Goal: Task Accomplishment & Management: Use online tool/utility

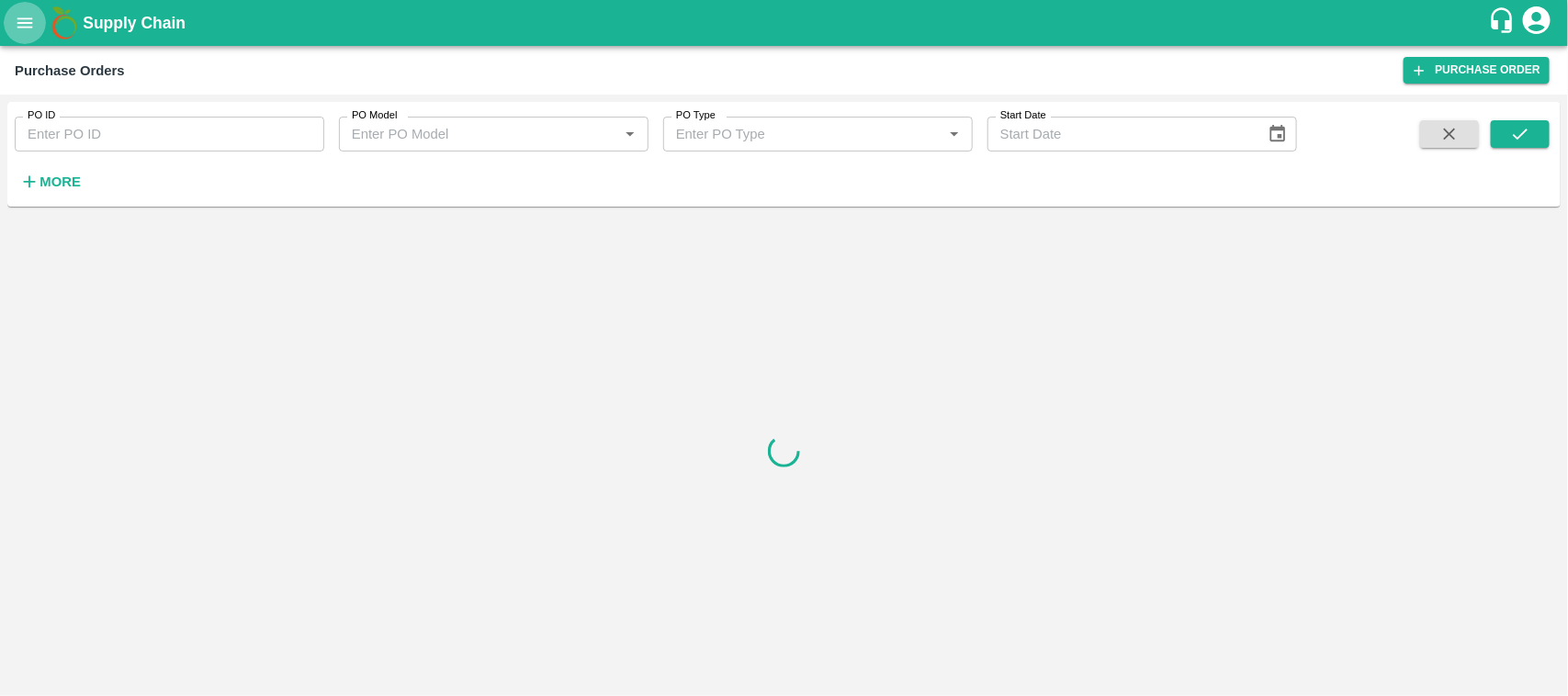
click at [17, 30] on icon "open drawer" at bounding box center [25, 23] width 20 height 20
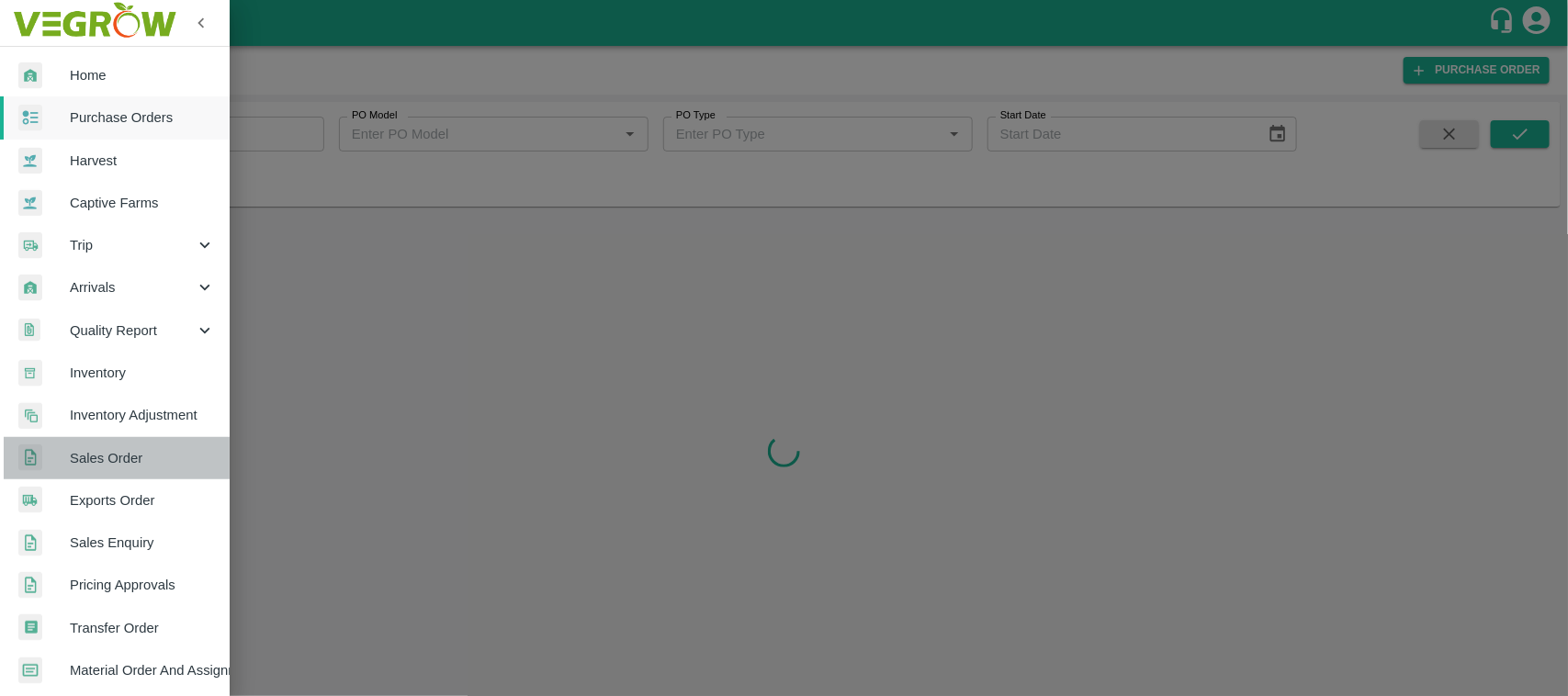
click at [131, 454] on span "Sales Order" at bounding box center [142, 458] width 145 height 20
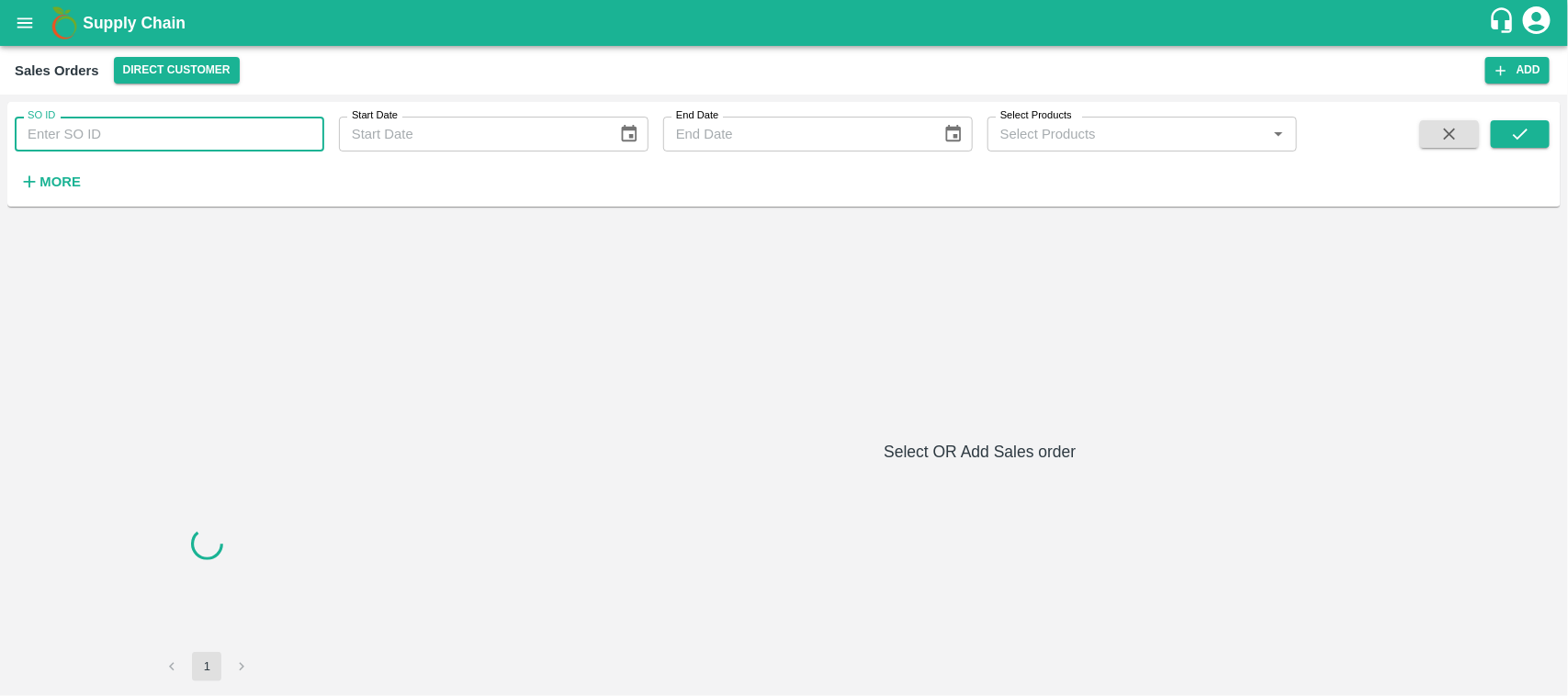
click at [145, 126] on input "SO ID" at bounding box center [169, 133] width 309 height 35
paste input "604708"
click at [1527, 136] on icon "submit" at bounding box center [1520, 134] width 20 height 20
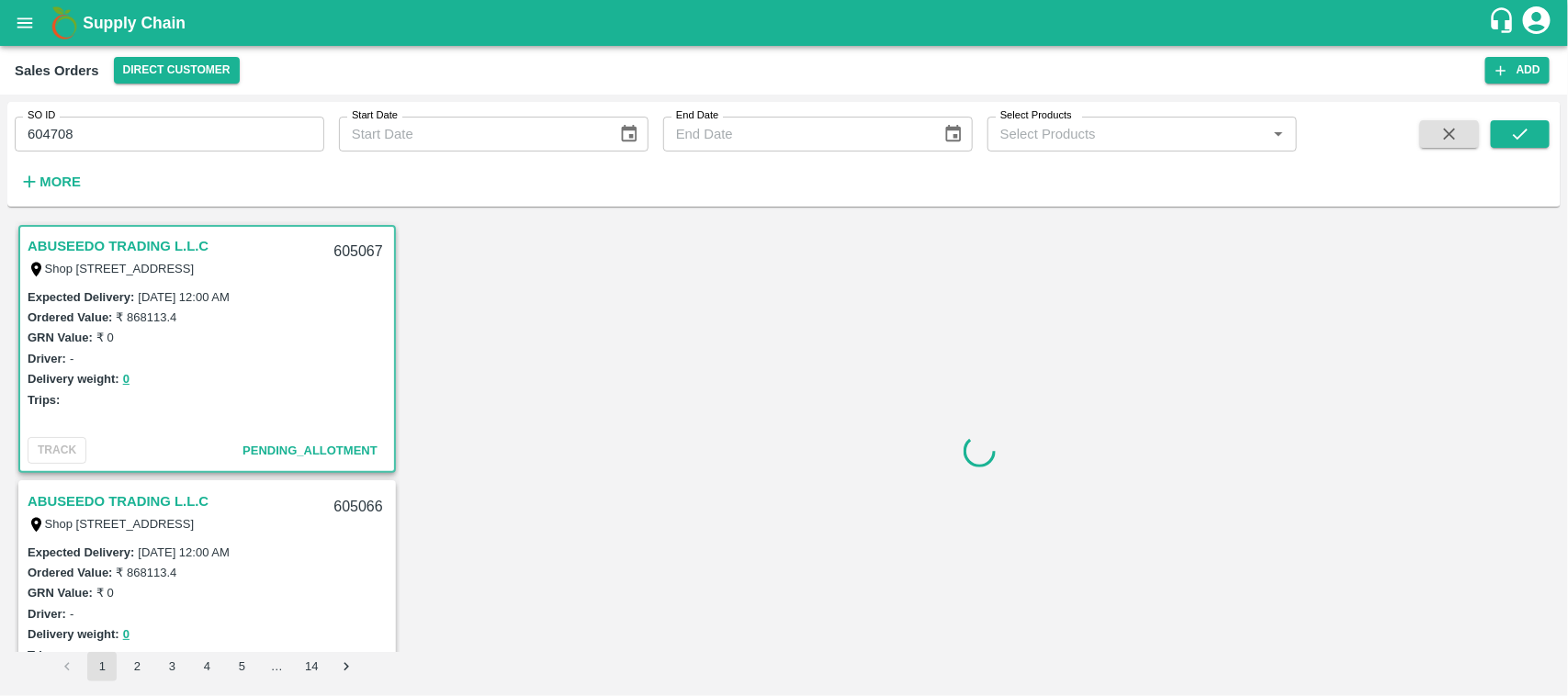
click at [131, 152] on div "SO ID 604708 SO ID Start Date Start Date End Date End Date Select Products Sele…" at bounding box center [648, 150] width 1297 height 95
click at [81, 131] on input "604708" at bounding box center [169, 133] width 309 height 35
type input "604708"
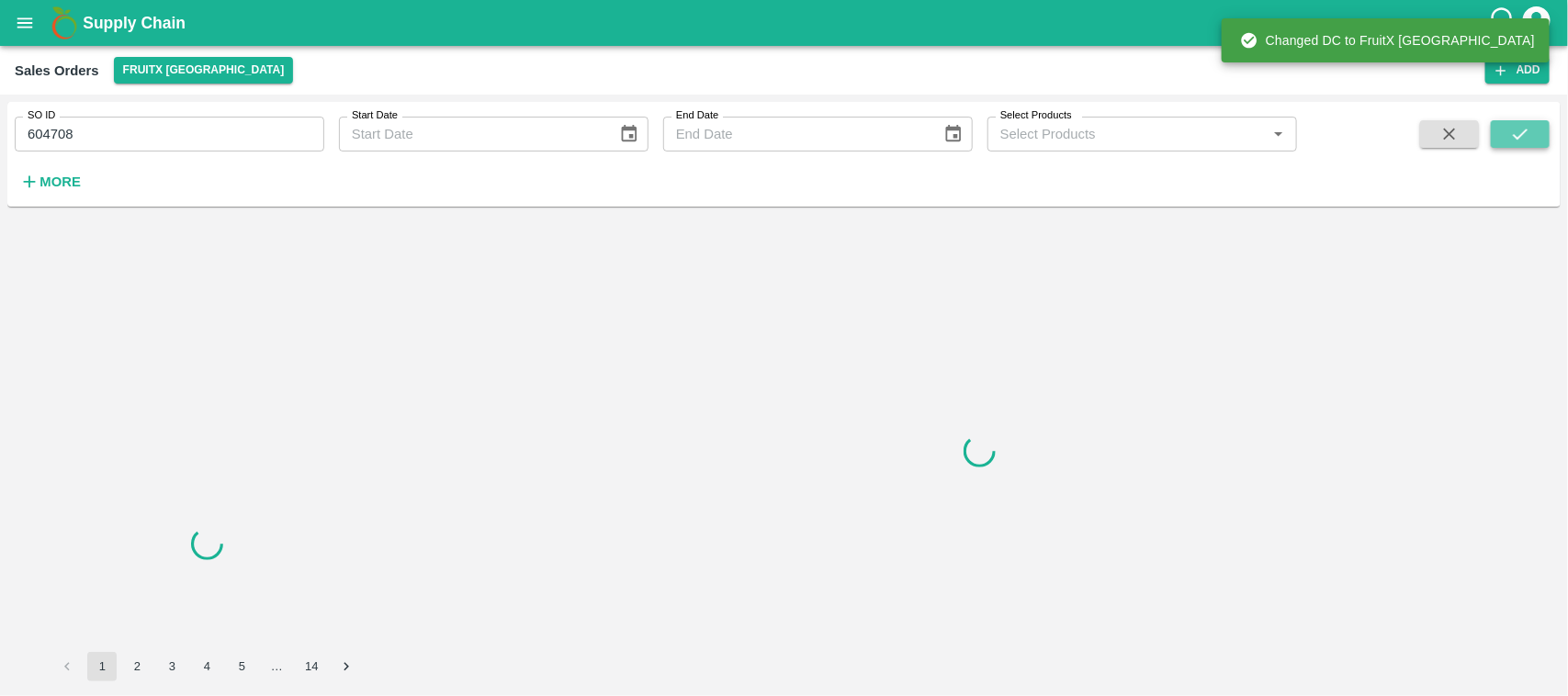
click at [1524, 144] on button "submit" at bounding box center [1519, 134] width 59 height 28
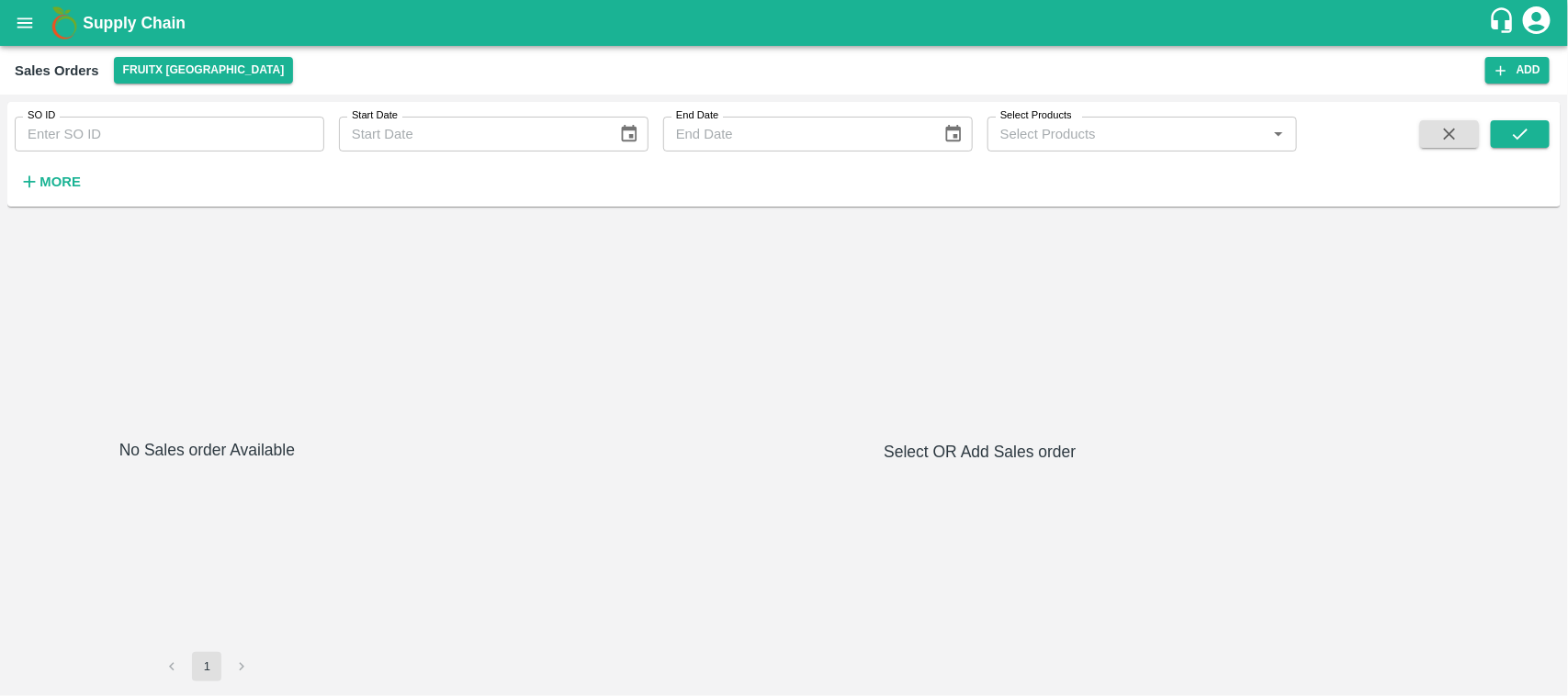
click at [445, 329] on div "No Sales order Available 1 Select OR Add Sales order" at bounding box center [784, 451] width 1538 height 460
click at [103, 150] on input "SO ID" at bounding box center [169, 133] width 309 height 35
paste input "604708"
type input "604708"
click at [1522, 134] on icon "submit" at bounding box center [1519, 133] width 15 height 11
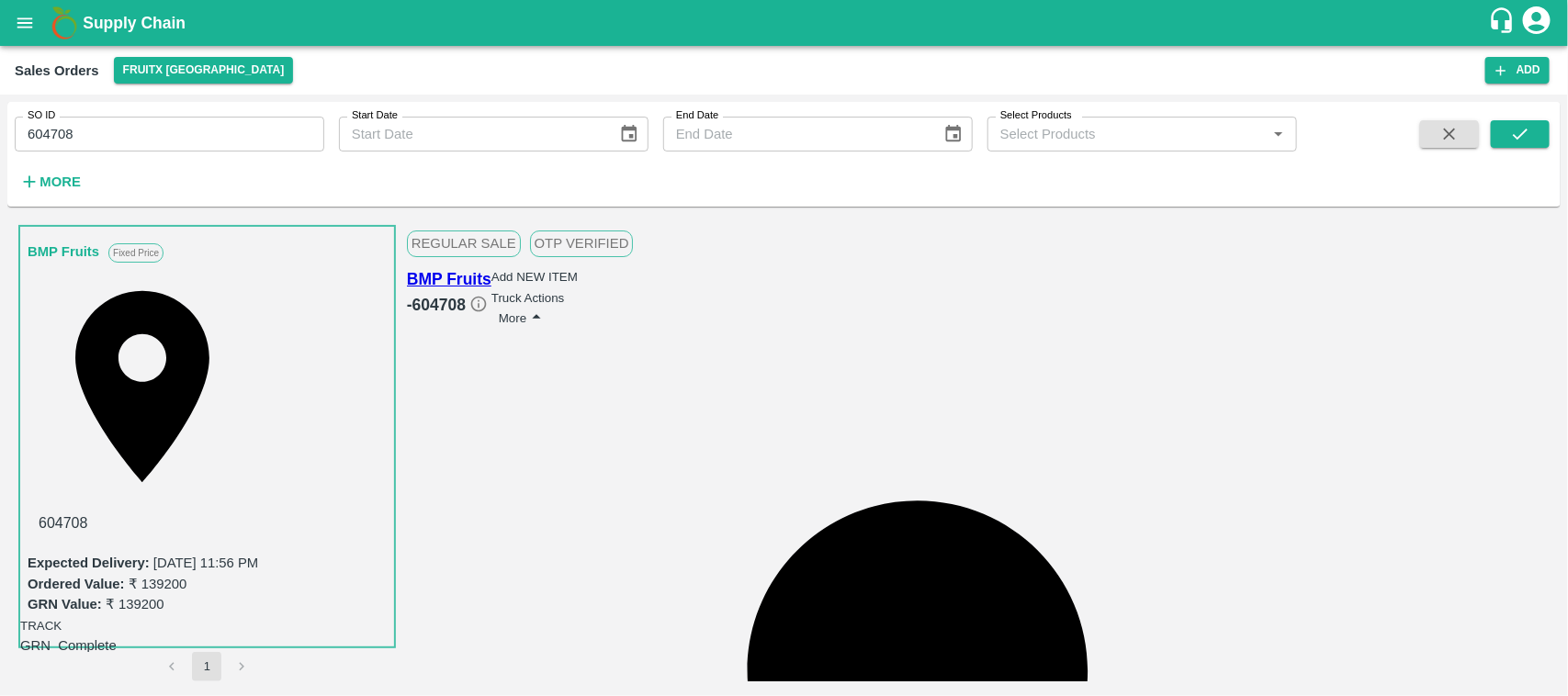
click at [84, 240] on link "BMP Fruits" at bounding box center [64, 252] width 72 height 24
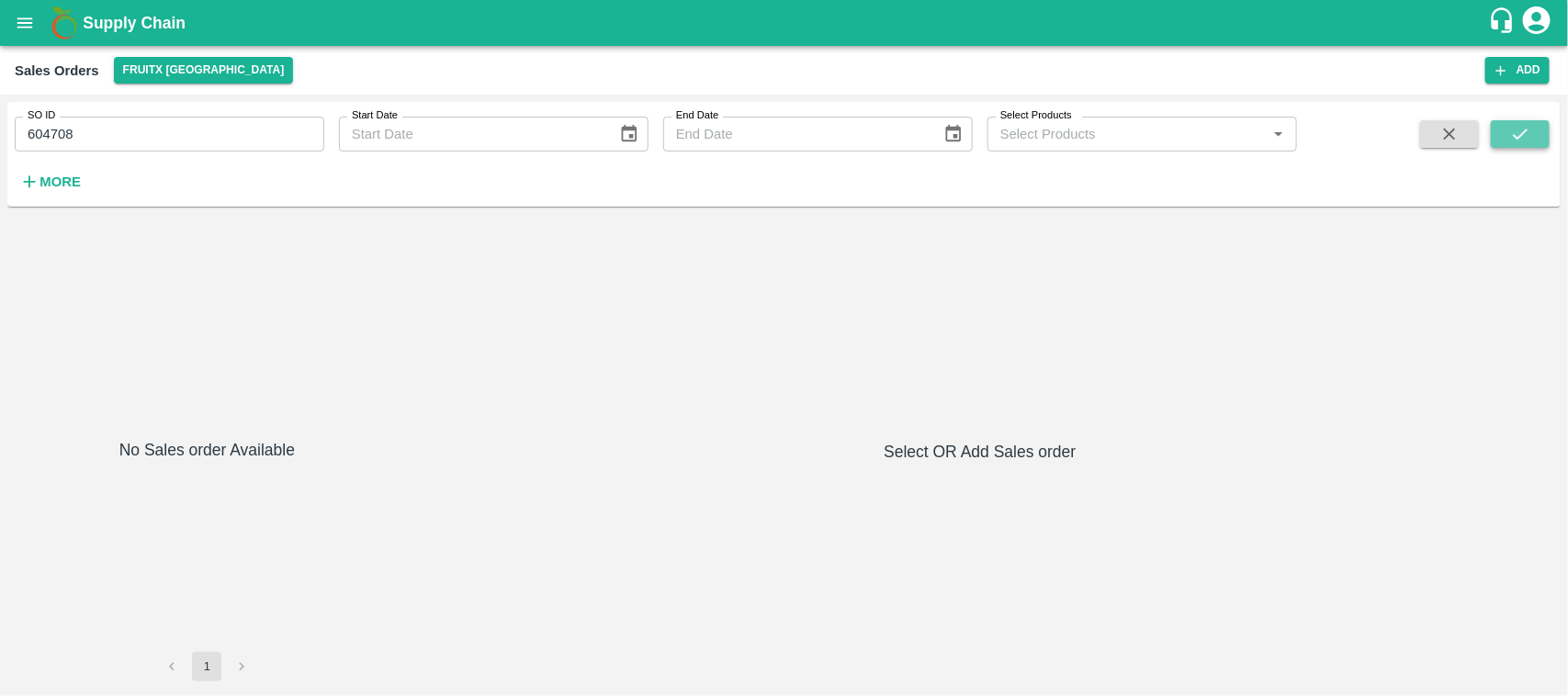
click at [1522, 122] on button "submit" at bounding box center [1519, 134] width 59 height 28
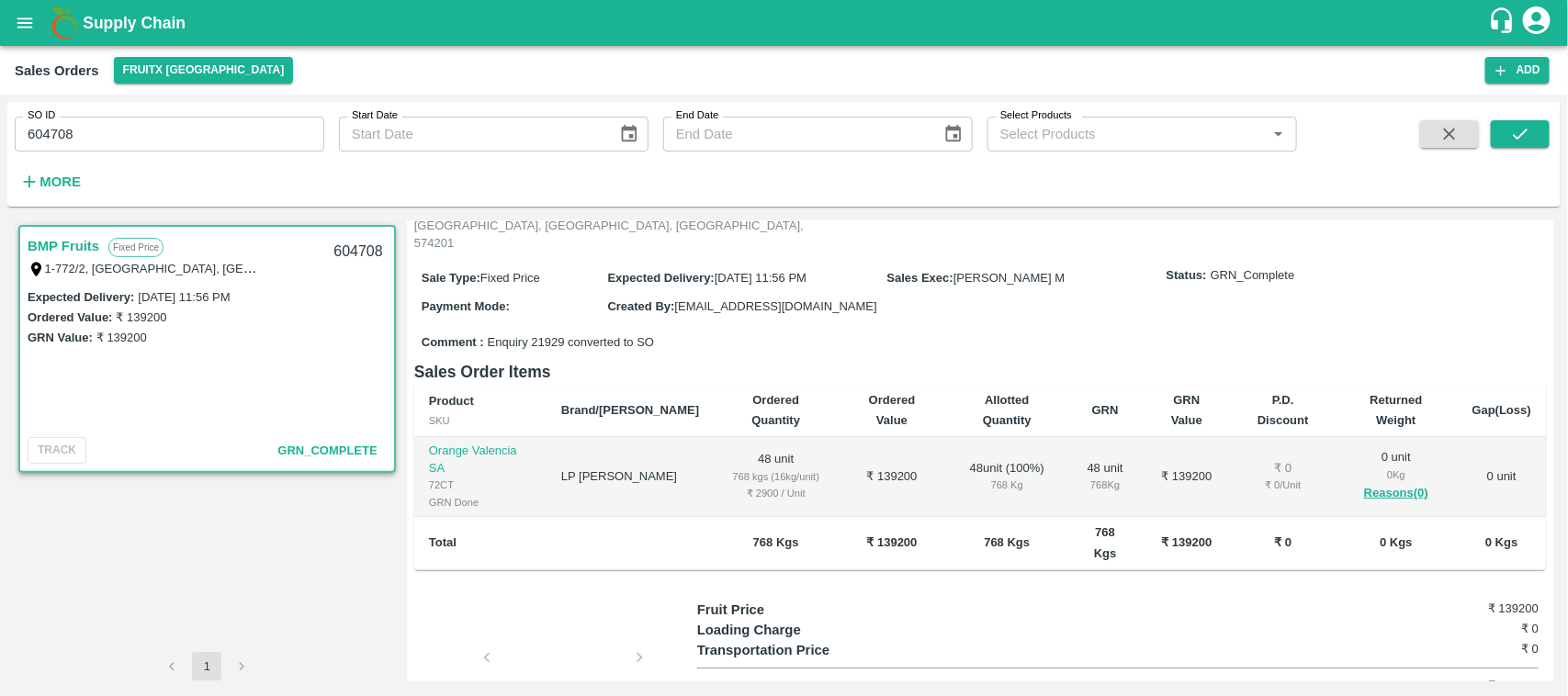
scroll to position [163, 0]
drag, startPoint x: 84, startPoint y: 140, endPoint x: 0, endPoint y: 187, distance: 96.3
click at [0, 187] on div "SO ID 604708 SO ID Start Date Start Date End Date End Date Select Products Sele…" at bounding box center [784, 395] width 1568 height 602
type input "604708"
paste input "text"
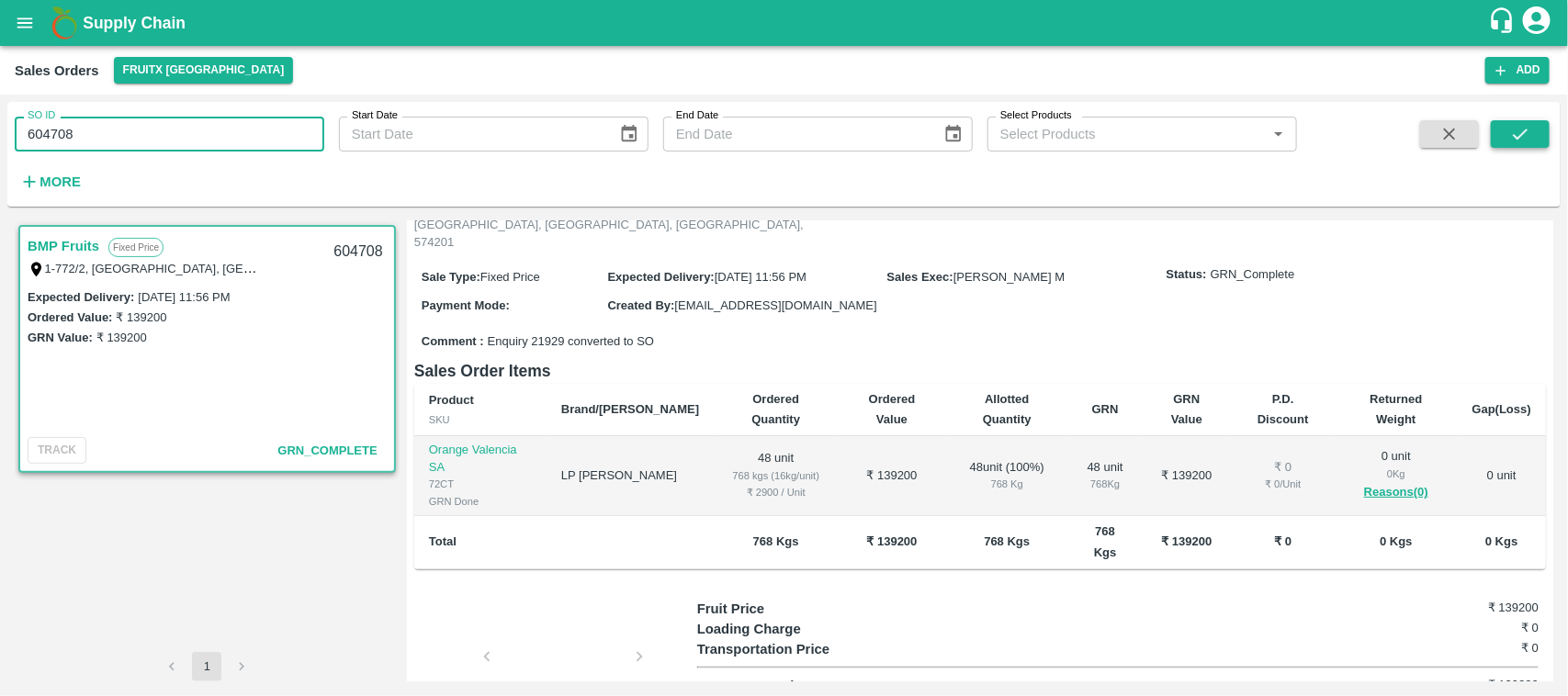
type input "604708"
click at [1510, 138] on icon "submit" at bounding box center [1520, 134] width 20 height 20
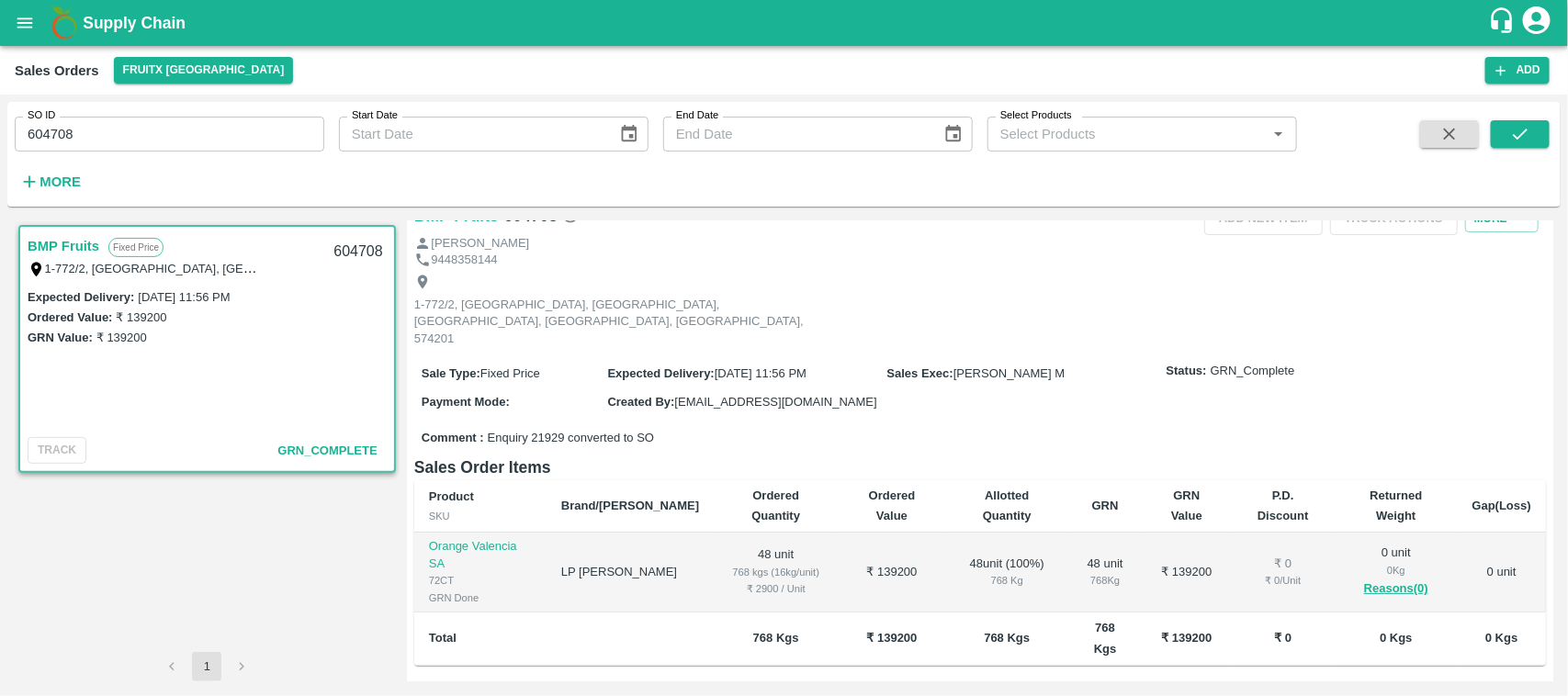
scroll to position [66, 0]
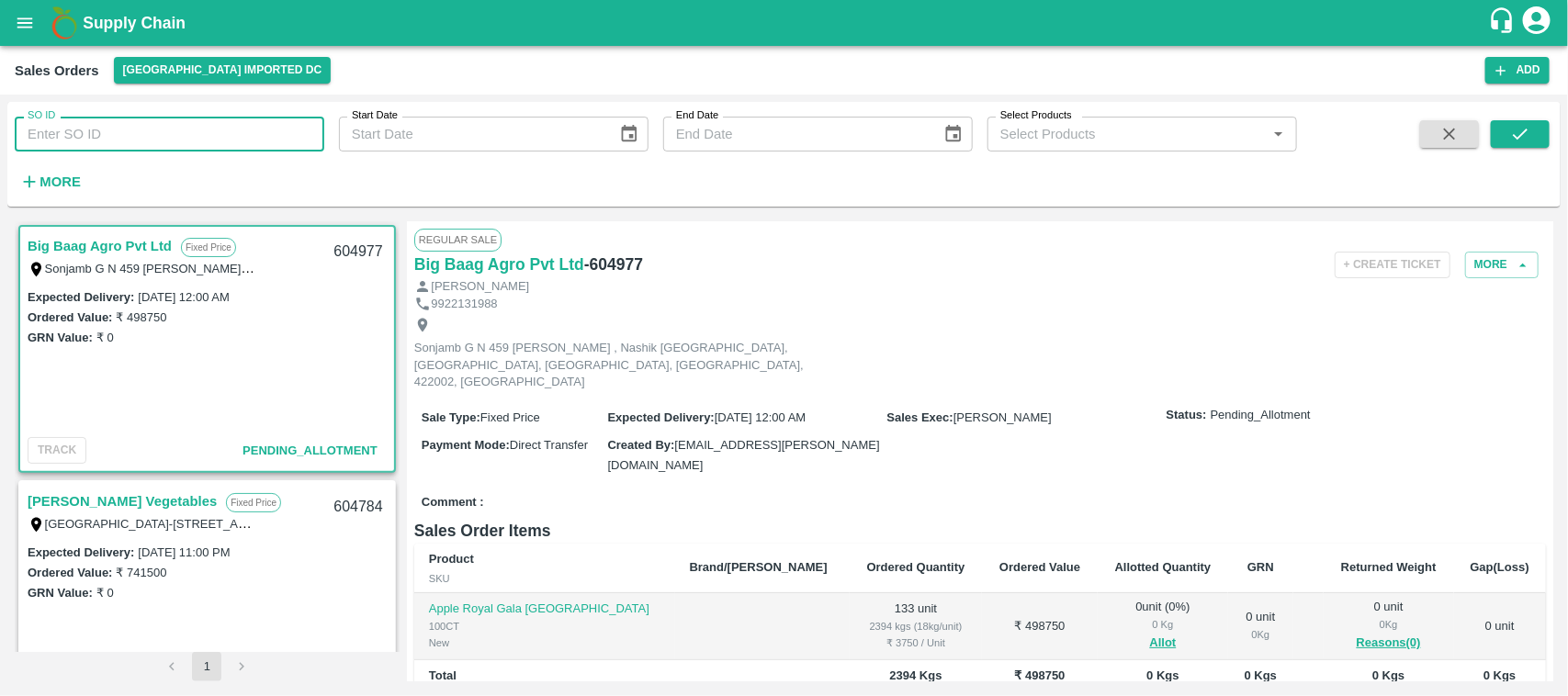
click at [230, 138] on input "SO ID" at bounding box center [169, 133] width 309 height 35
click at [570, 258] on h6 "Big Baag Agro Pvt Ltd" at bounding box center [499, 264] width 170 height 26
click at [162, 152] on div "SO ID SO ID Start Date Start Date End Date End Date Select Products Select Prod…" at bounding box center [648, 150] width 1297 height 95
click at [152, 148] on input "SO ID" at bounding box center [169, 133] width 309 height 35
paste input "604708"
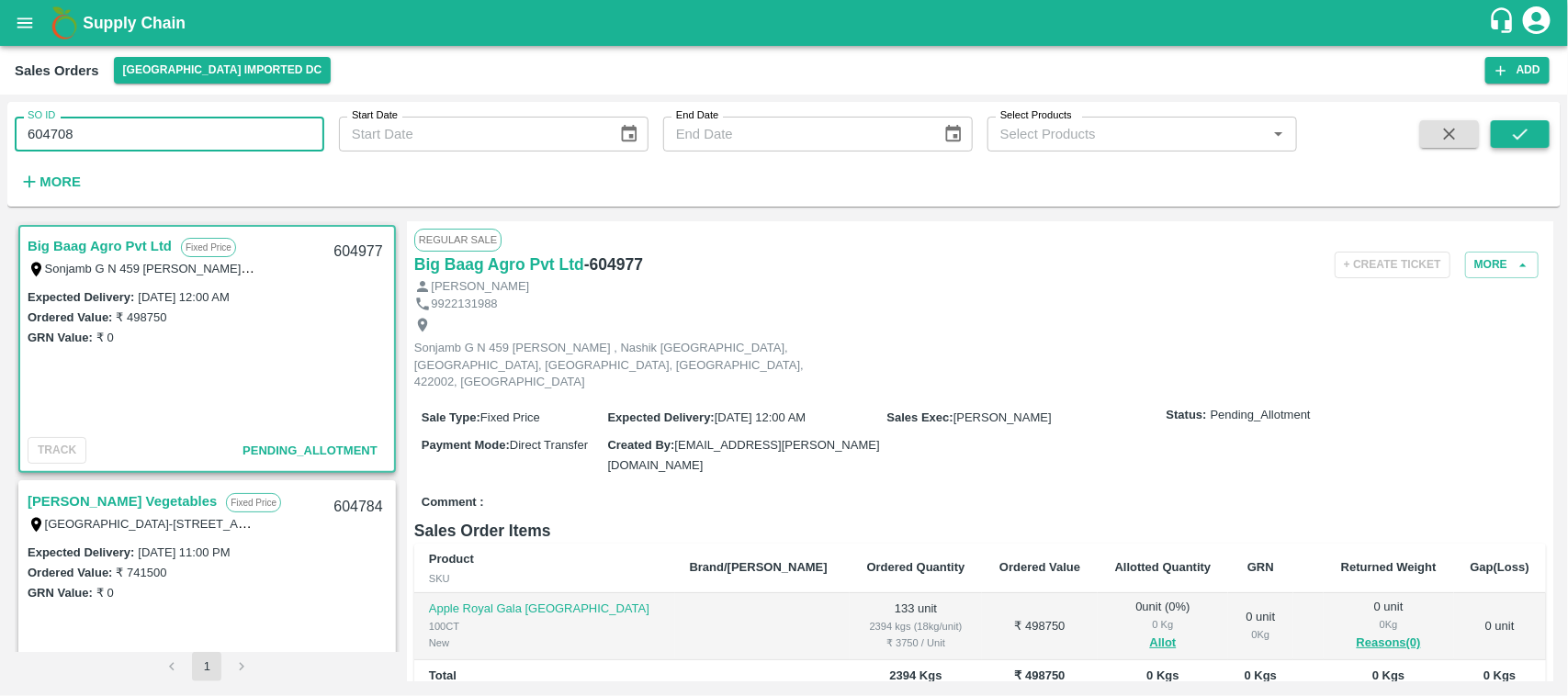
type input "604708"
click at [1526, 131] on icon "submit" at bounding box center [1520, 134] width 20 height 20
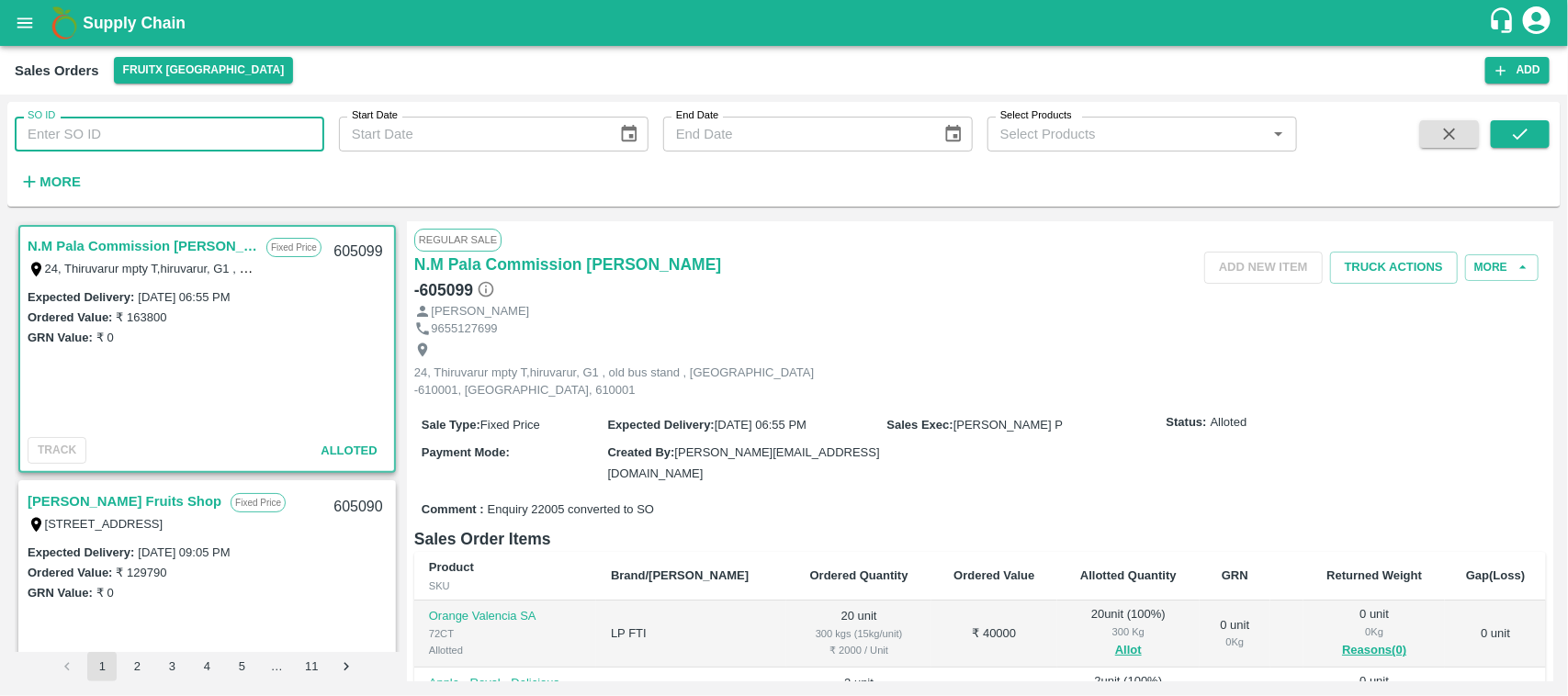
click at [139, 147] on input "SO ID" at bounding box center [169, 133] width 309 height 35
paste input "604708"
type input "604708"
click at [1521, 131] on icon "submit" at bounding box center [1520, 134] width 20 height 20
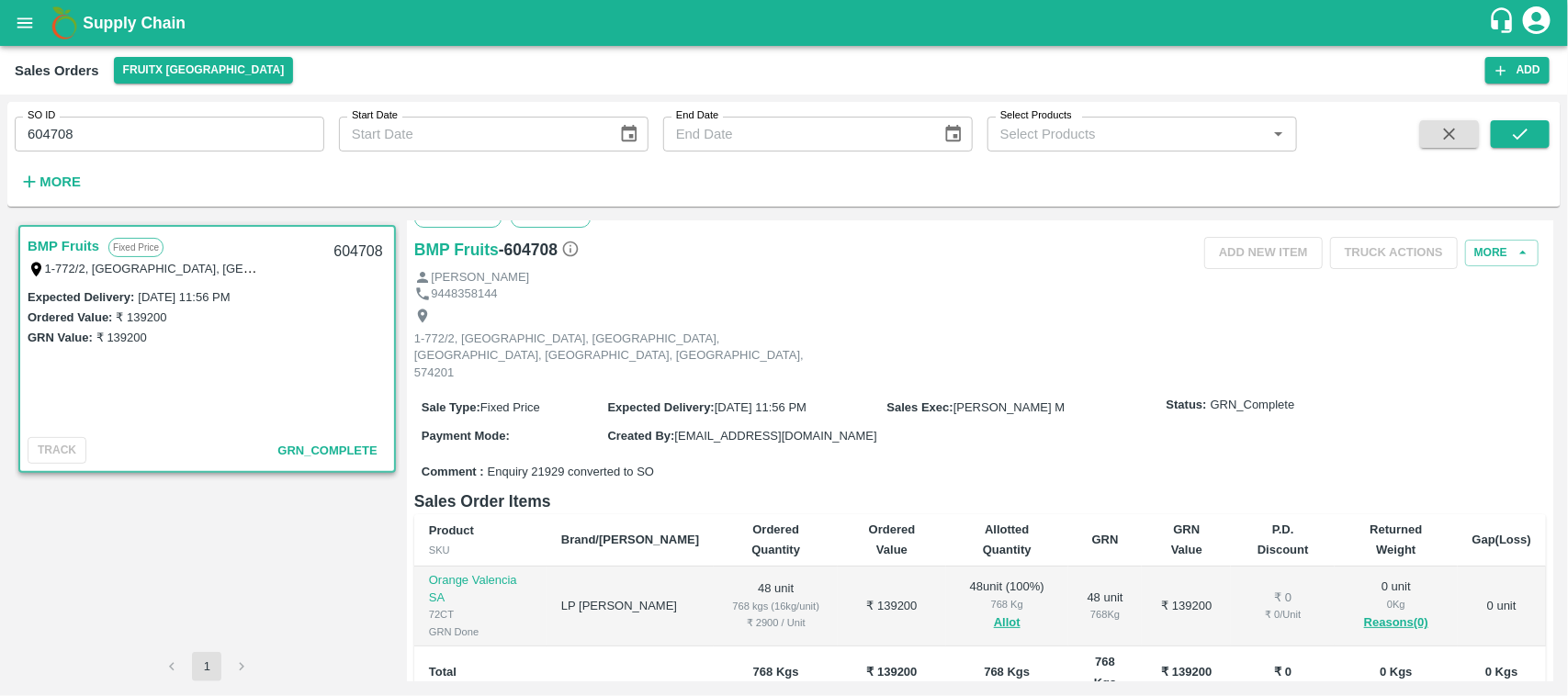
scroll to position [37, 0]
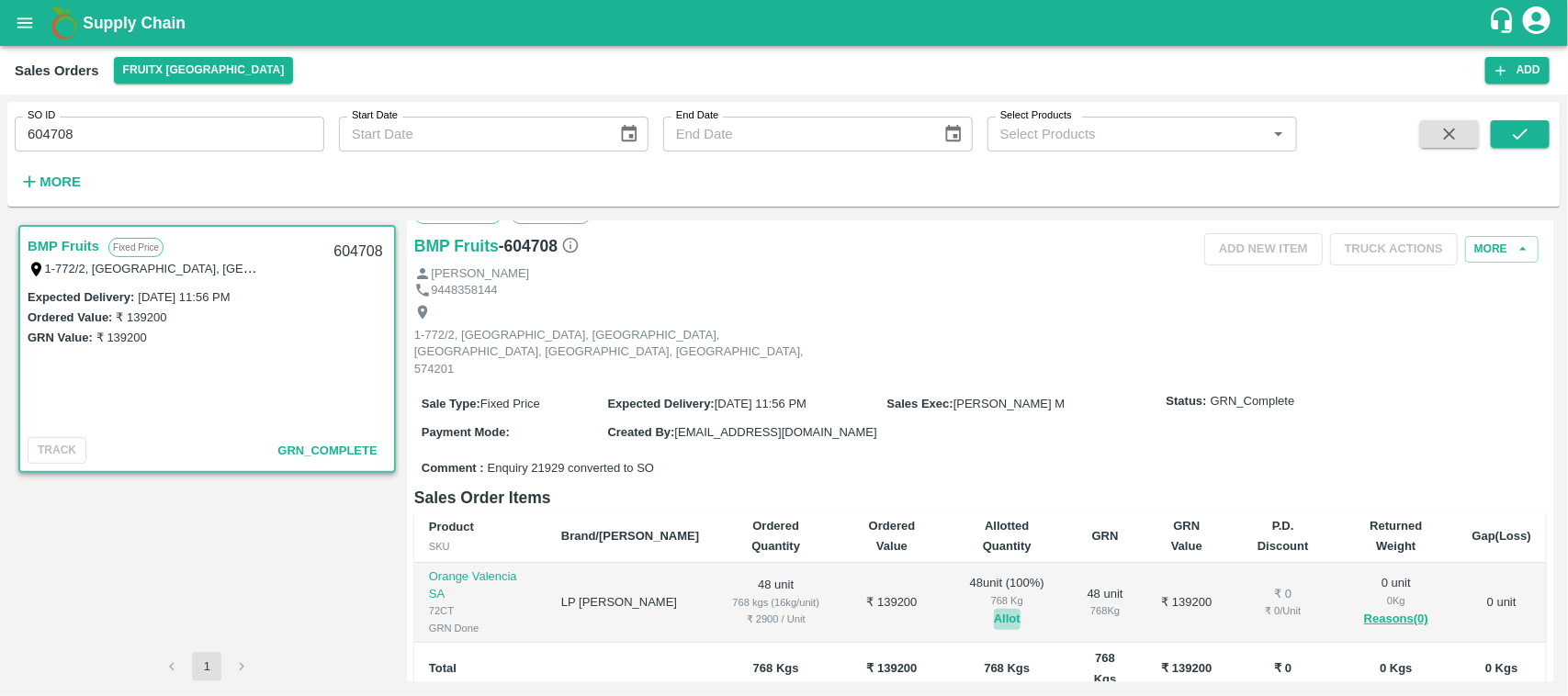
click at [993, 609] on button "Allot" at bounding box center [1006, 618] width 27 height 21
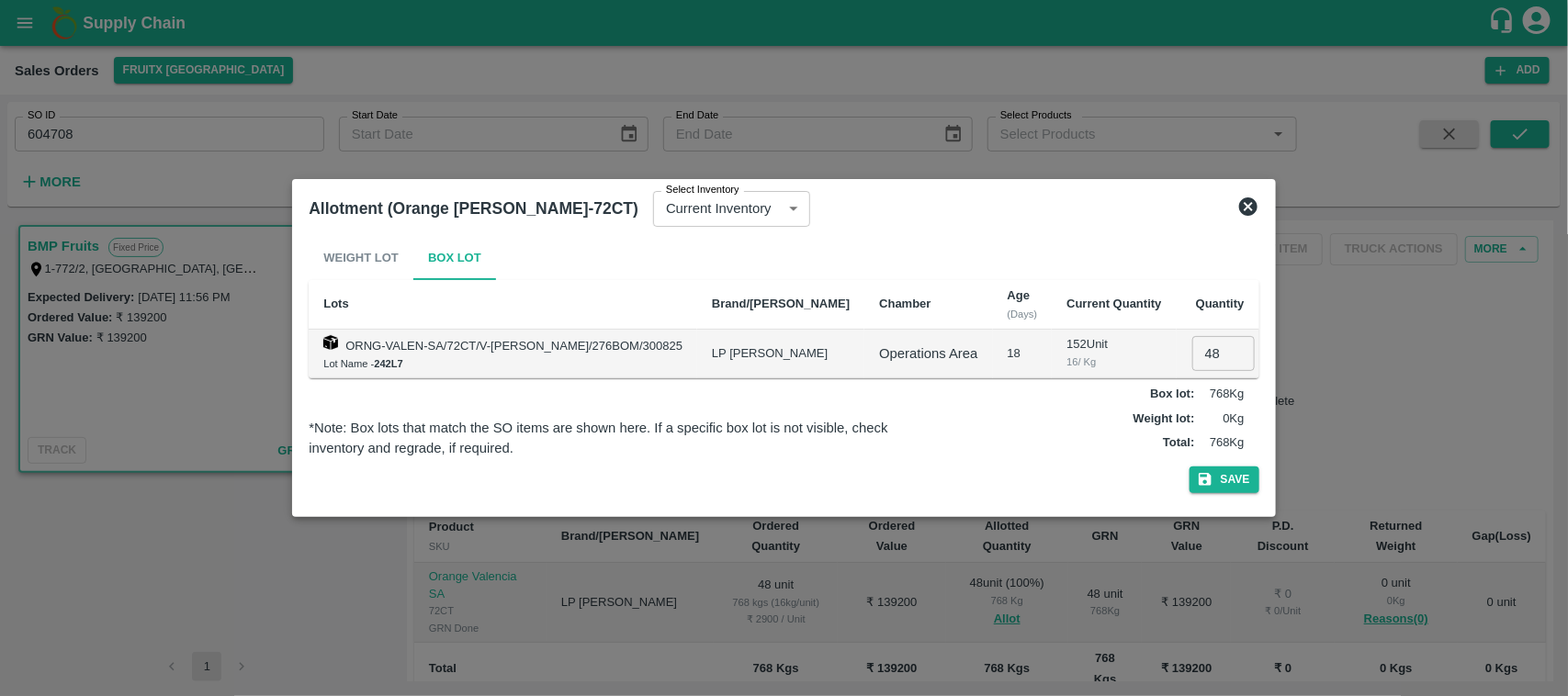
click at [1239, 208] on icon at bounding box center [1248, 207] width 18 height 18
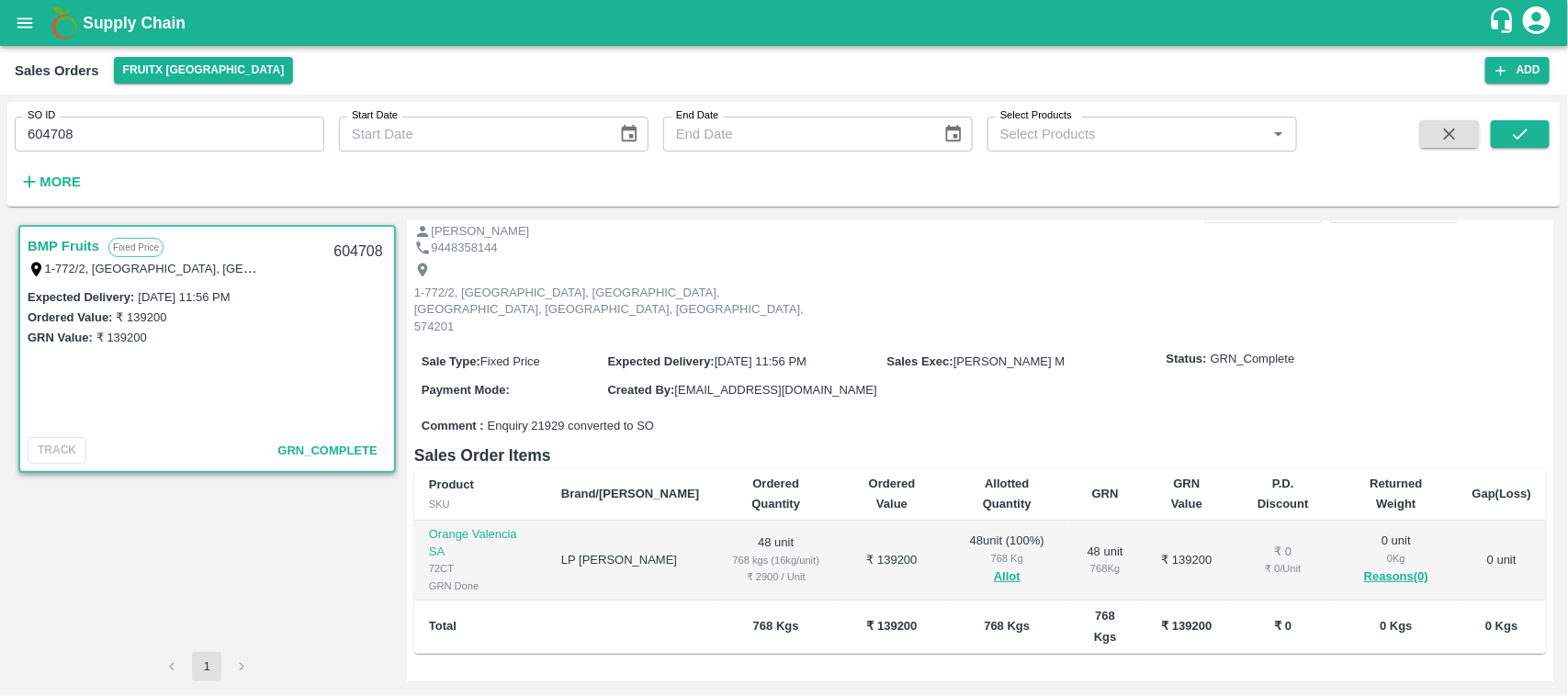
scroll to position [81, 0]
click at [993, 565] on button "Allot" at bounding box center [1006, 575] width 27 height 21
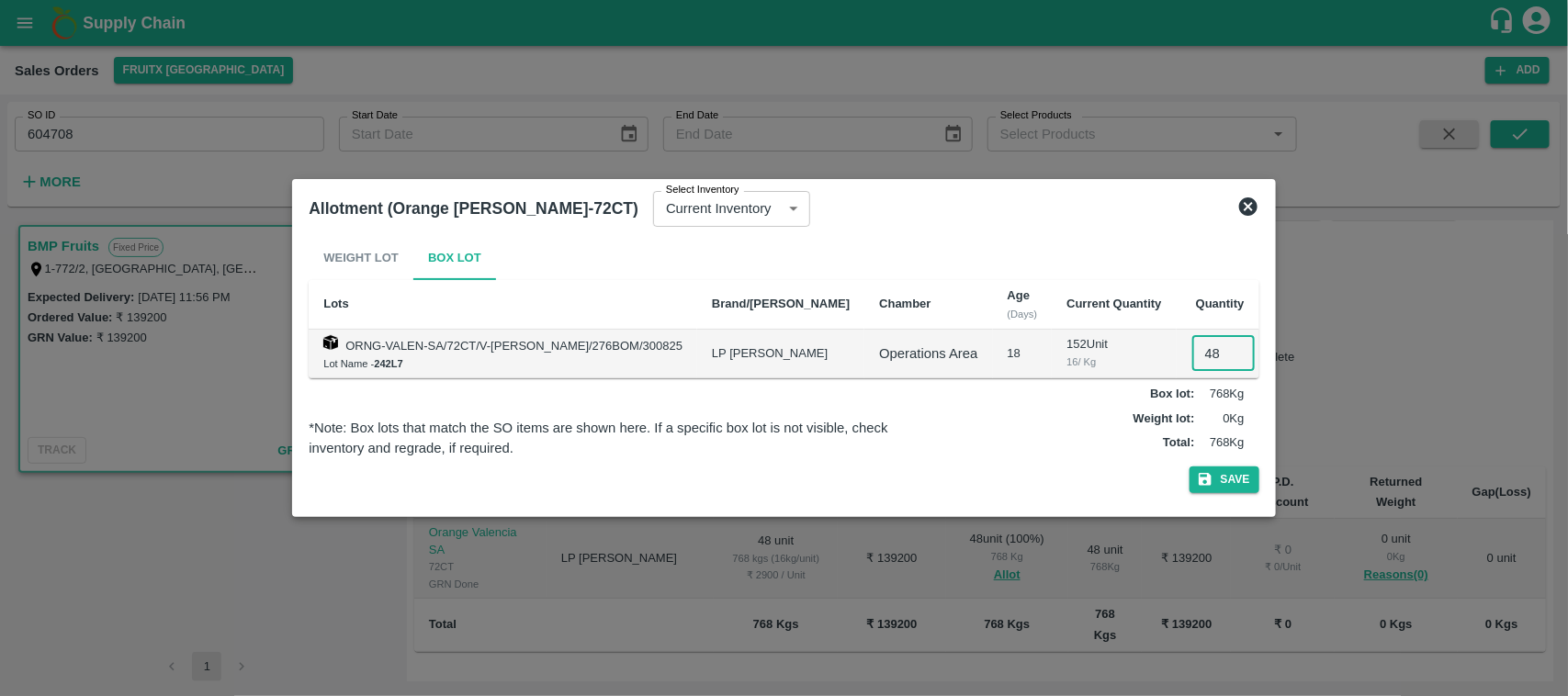
click at [1206, 354] on input "48" at bounding box center [1223, 353] width 63 height 35
type input "0"
click at [1213, 477] on button "Save" at bounding box center [1224, 479] width 70 height 27
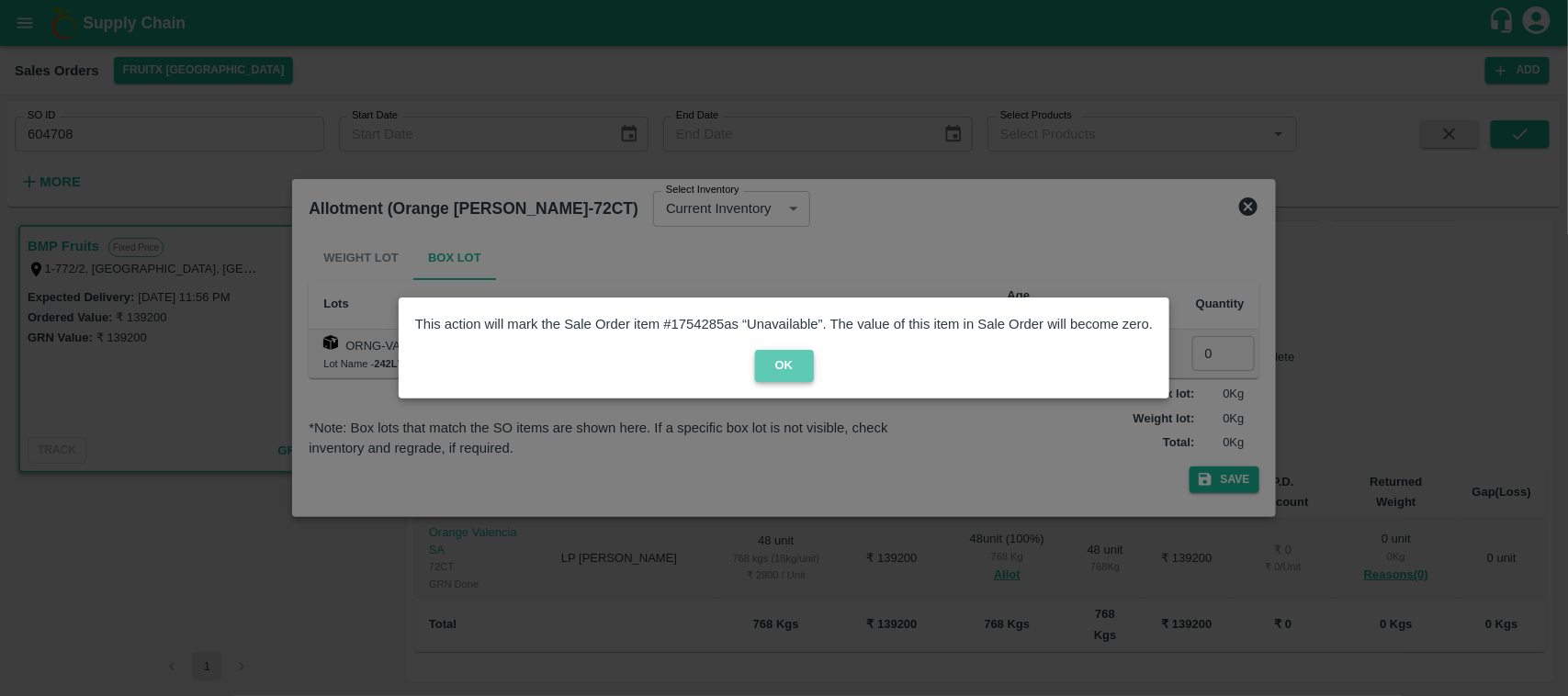
click at [789, 358] on button "OK" at bounding box center [784, 366] width 59 height 32
click at [789, 358] on icon at bounding box center [784, 365] width 25 height 25
click at [792, 369] on icon at bounding box center [784, 366] width 29 height 29
click at [790, 365] on icon at bounding box center [784, 366] width 22 height 22
click at [765, 374] on span "OK" at bounding box center [784, 366] width 738 height 32
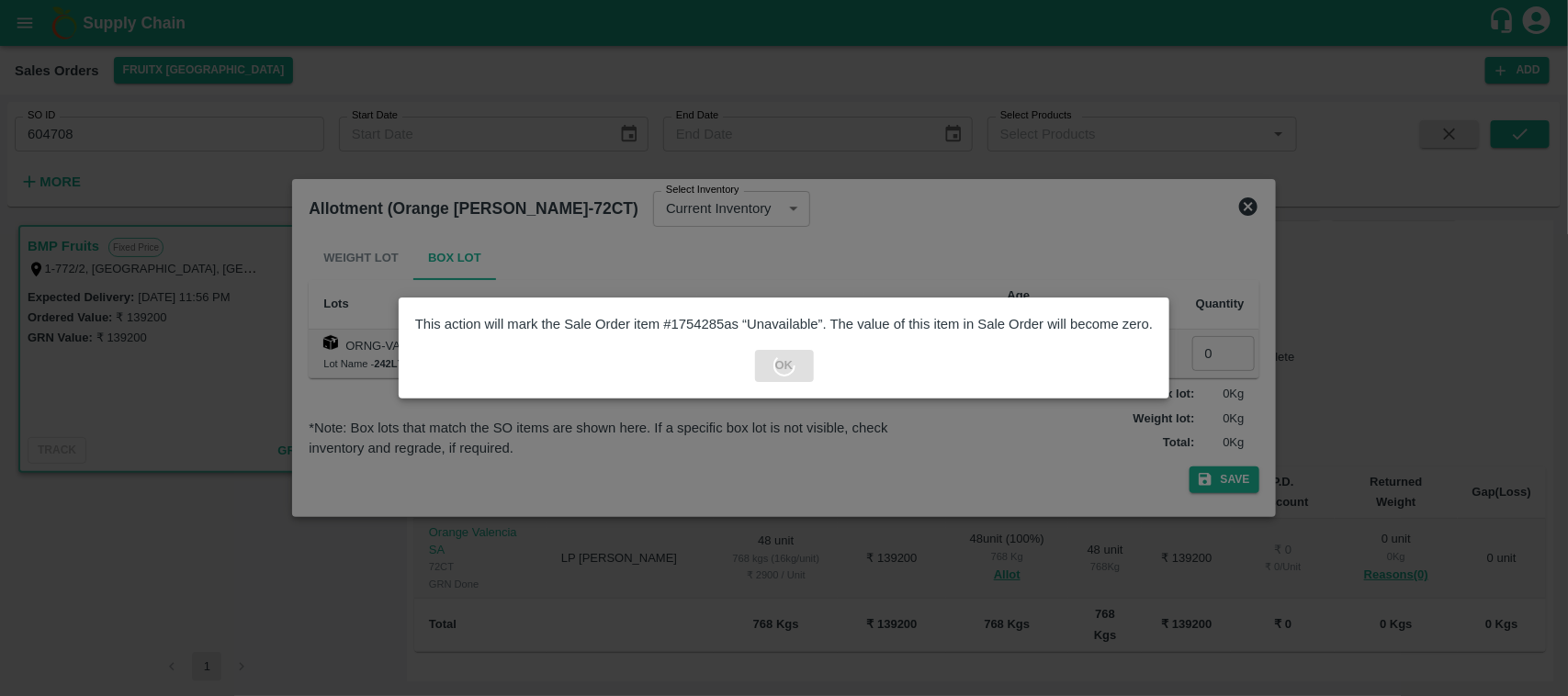
click at [765, 374] on span "OK" at bounding box center [784, 366] width 738 height 32
click at [795, 382] on div "This action will mark the Sale Order item # 1754285 as “Unavailable”. The value…" at bounding box center [784, 348] width 753 height 82
drag, startPoint x: 795, startPoint y: 382, endPoint x: 1059, endPoint y: 393, distance: 264.2
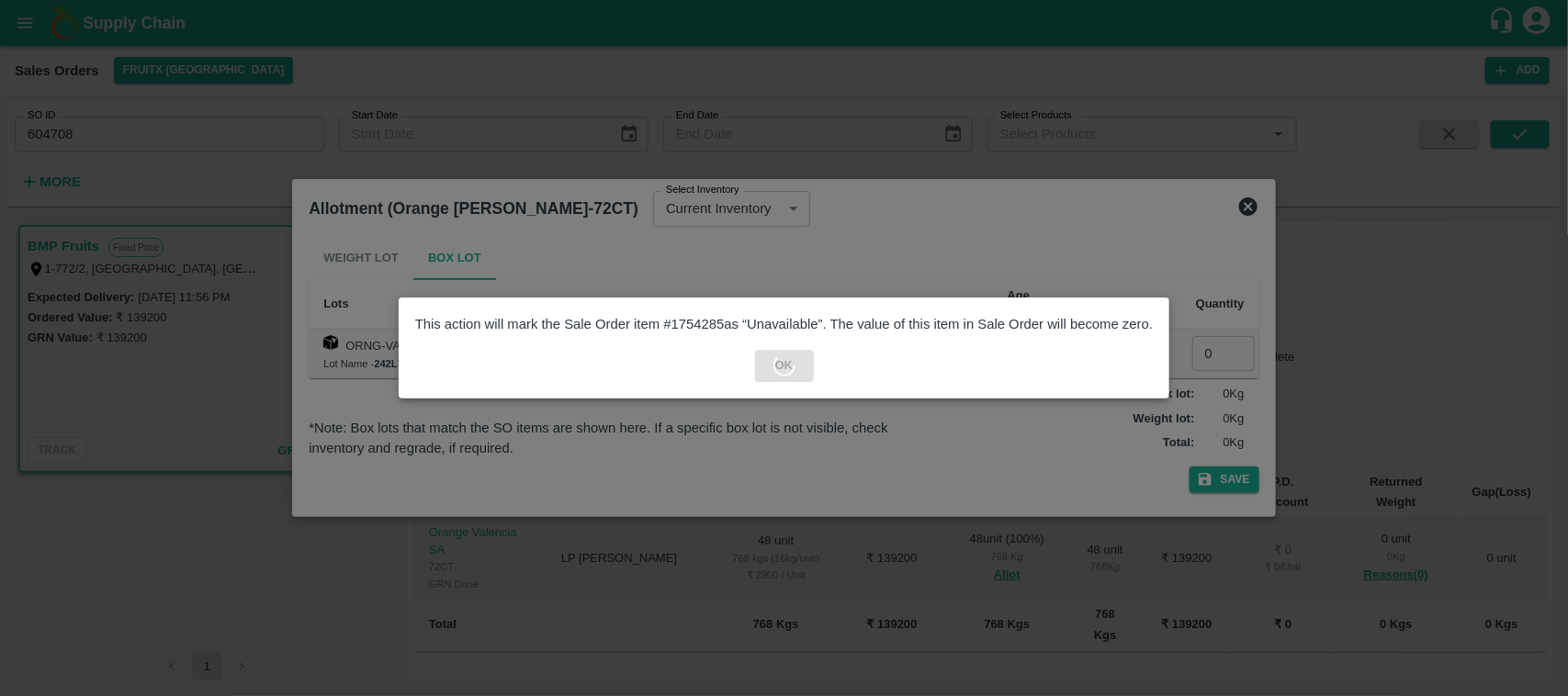
click at [1059, 393] on div "This action will mark the Sale Order item # 1754285 as “Unavailable”. The value…" at bounding box center [784, 347] width 771 height 100
click at [1234, 214] on div at bounding box center [784, 348] width 1568 height 696
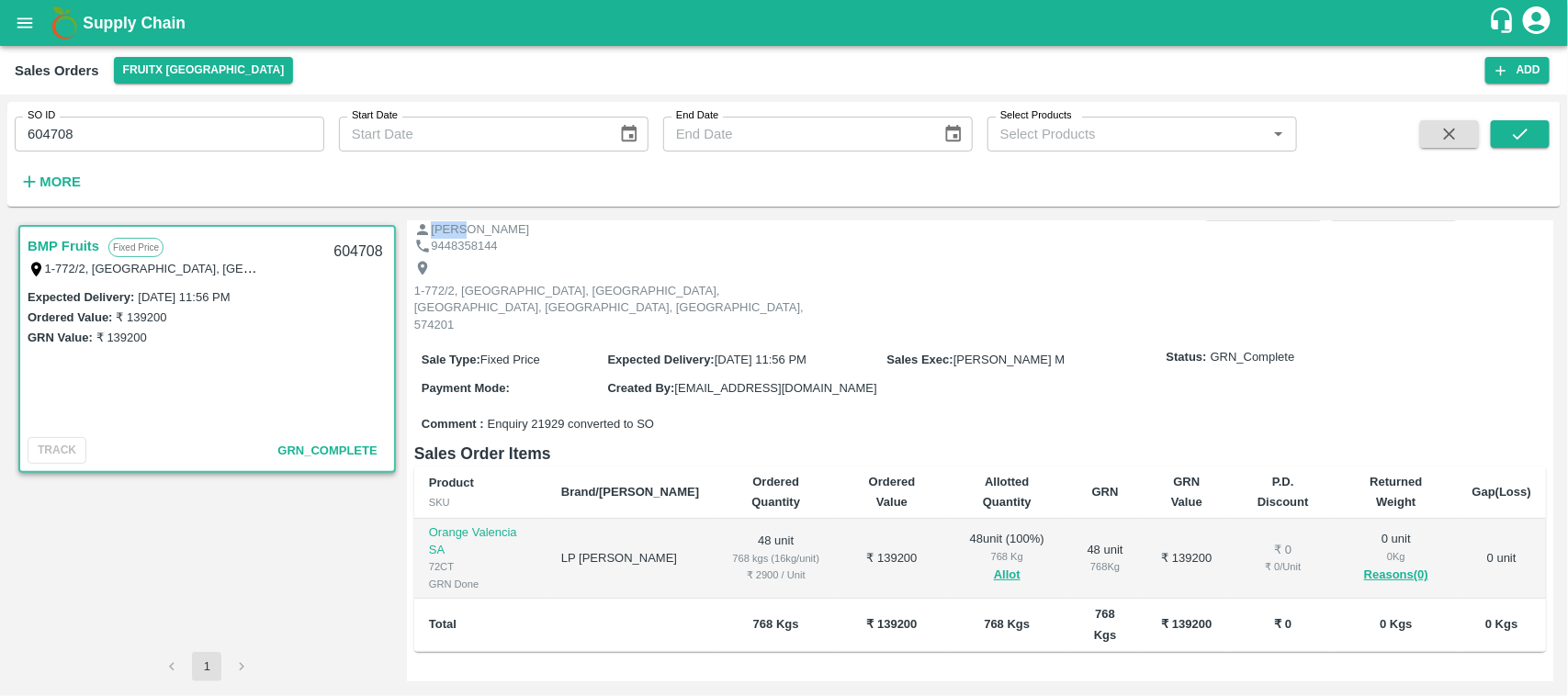
click at [1234, 214] on div "BMP Fruits Fixed Price 1-772/2, [GEOGRAPHIC_DATA], [GEOGRAPHIC_DATA], [GEOGRAPH…" at bounding box center [784, 451] width 1553 height 475
click at [993, 565] on button "Allot" at bounding box center [1006, 575] width 27 height 21
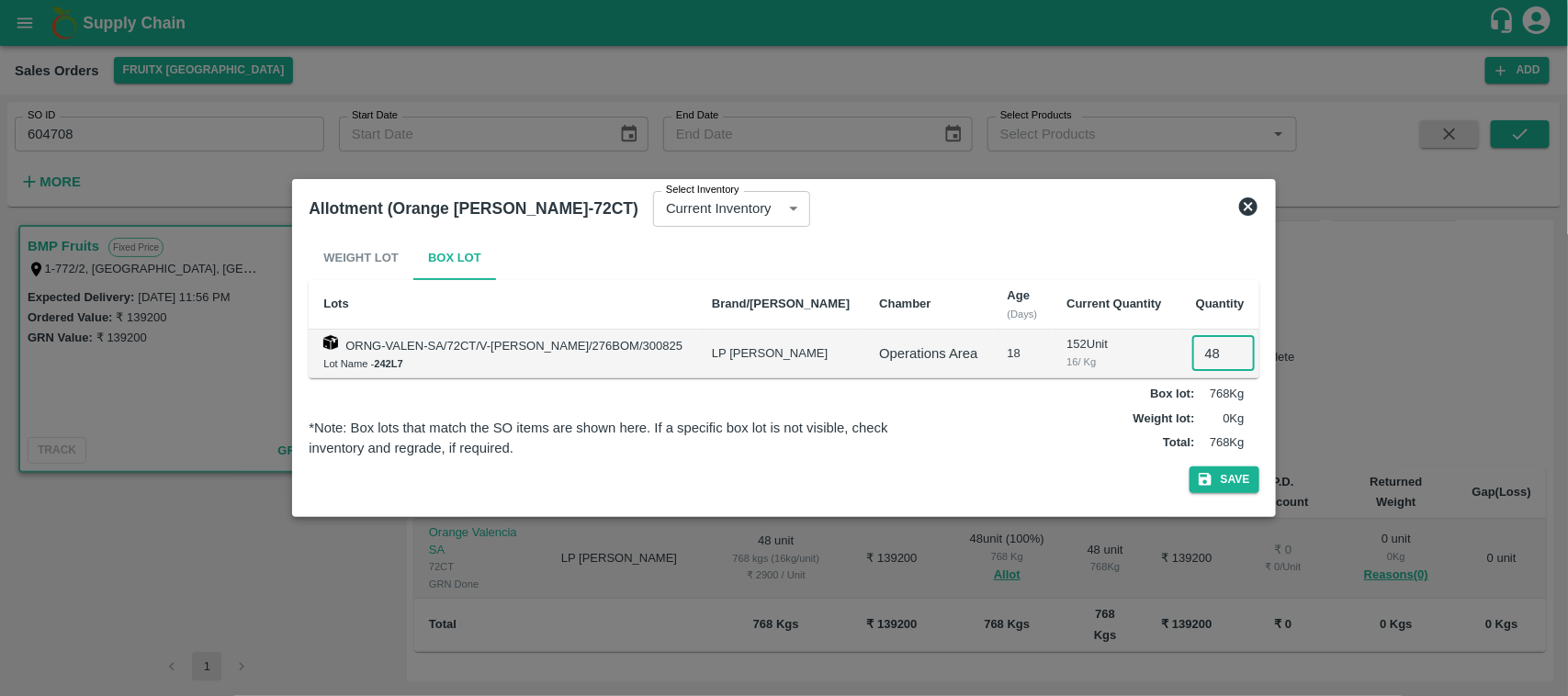
click at [1199, 350] on input "48" at bounding box center [1223, 353] width 63 height 35
type input "0"
click at [1222, 474] on button "Save" at bounding box center [1224, 479] width 70 height 27
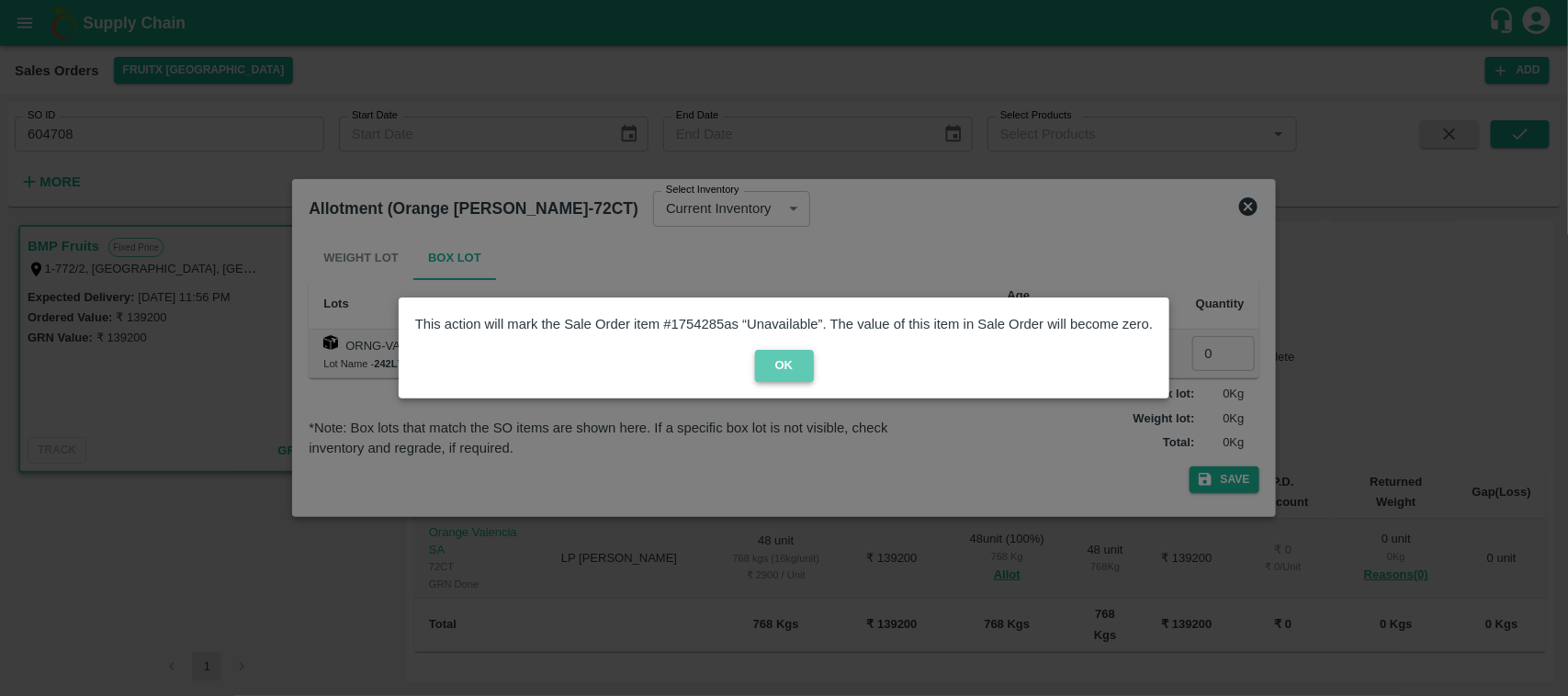
click at [788, 355] on button "OK" at bounding box center [784, 366] width 59 height 32
click at [1233, 204] on div at bounding box center [784, 348] width 1568 height 696
